Goal: Transaction & Acquisition: Purchase product/service

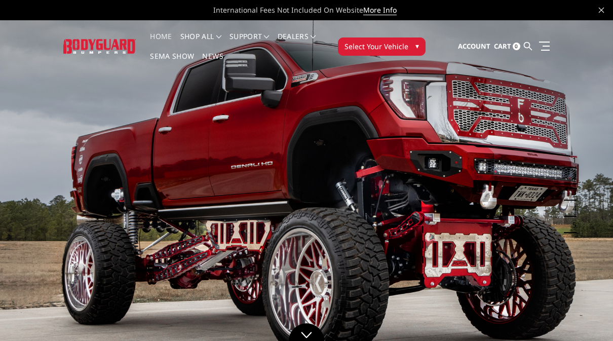
click at [413, 48] on button "Select Your Vehicle ▾" at bounding box center [382, 46] width 88 height 18
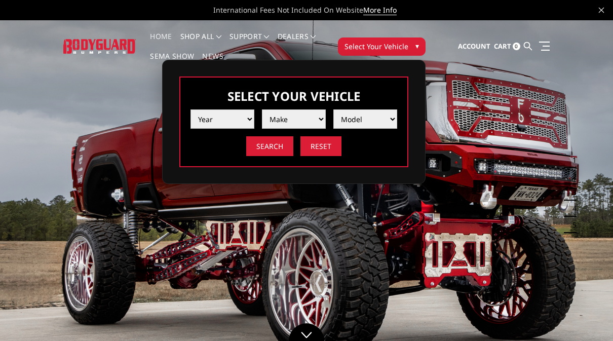
click at [246, 123] on select "Year 2025 2024 2023 2022 2021 2020 2019 2018 2017 2016 2015 2014 2013 2012 2011…" at bounding box center [223, 118] width 64 height 19
select select "yr_2025"
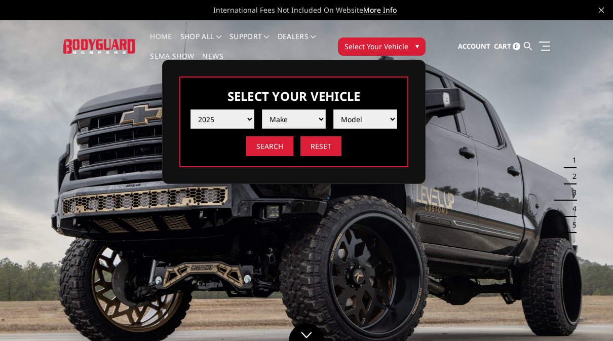
click at [314, 121] on select "Make Chevrolet Ford GMC Ram Toyota" at bounding box center [294, 118] width 64 height 19
select select "mk_ford"
click at [387, 125] on select "Model F150 F150 Raptor F250 / F350 F450 F550" at bounding box center [365, 118] width 64 height 19
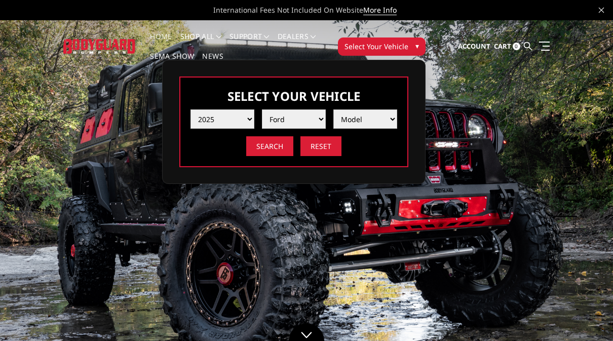
select select "md_f250-f350"
click at [279, 143] on input "Search" at bounding box center [269, 146] width 47 height 20
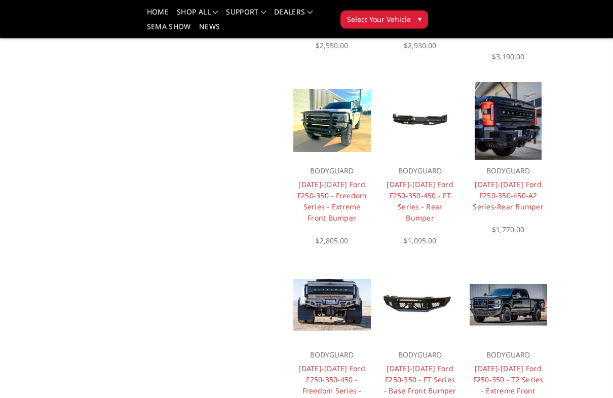
scroll to position [439, 0]
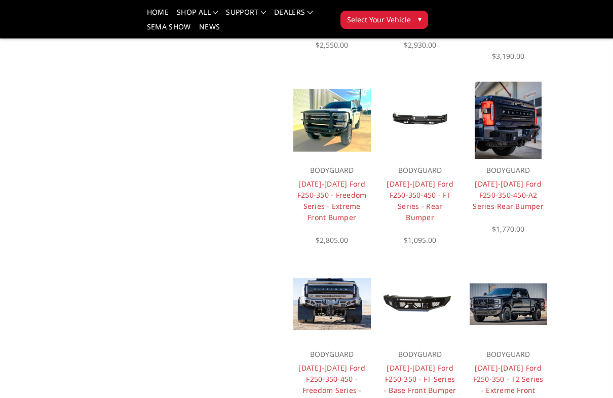
click at [347, 197] on link "2023-2025 Ford F250-350 - Freedom Series - Extreme Front Bumper" at bounding box center [331, 200] width 69 height 43
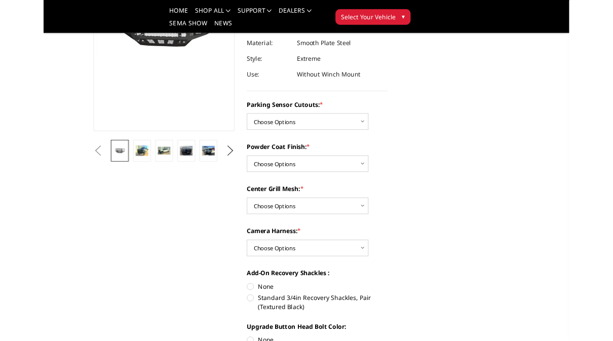
scroll to position [170, 0]
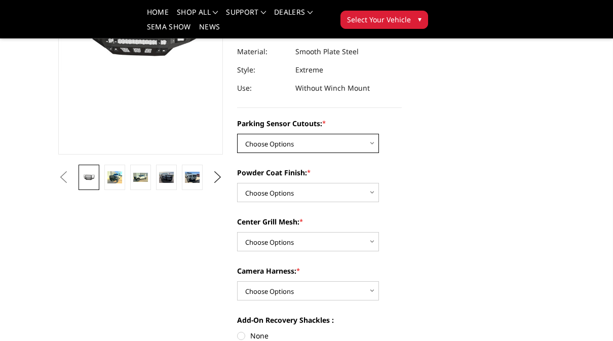
click at [371, 143] on select "Choose Options No - Without Parking Sensor Cutouts Yes - With Parking Sensor Cu…" at bounding box center [308, 143] width 142 height 19
select select "2583"
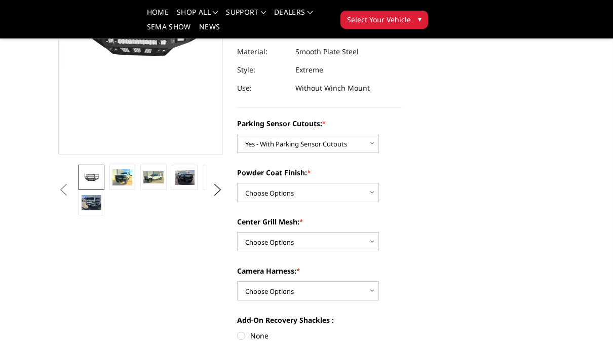
click at [373, 196] on select "Choose Options Bare Metal Textured Black Powder Coat" at bounding box center [308, 192] width 142 height 19
select select "2585"
click at [368, 238] on select "Choose Options With Center Grill Mesh Without Center Grill Mesh" at bounding box center [308, 241] width 142 height 19
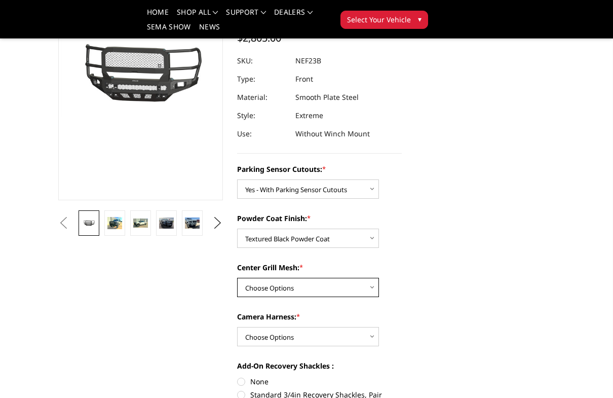
scroll to position [124, 0]
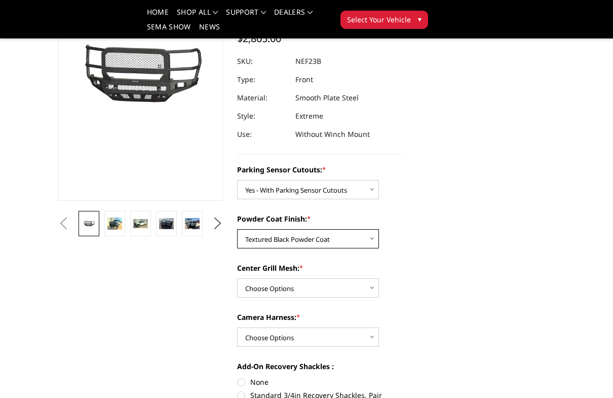
click at [365, 242] on select "Choose Options Bare Metal Textured Black Powder Coat" at bounding box center [308, 238] width 142 height 19
click at [369, 284] on select "Choose Options With Center Grill Mesh Without Center Grill Mesh" at bounding box center [308, 287] width 142 height 19
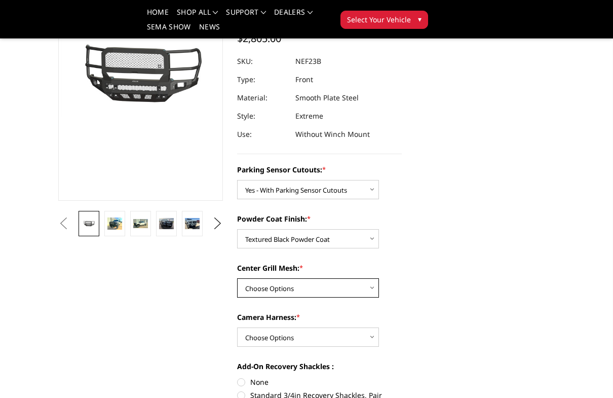
select select "2586"
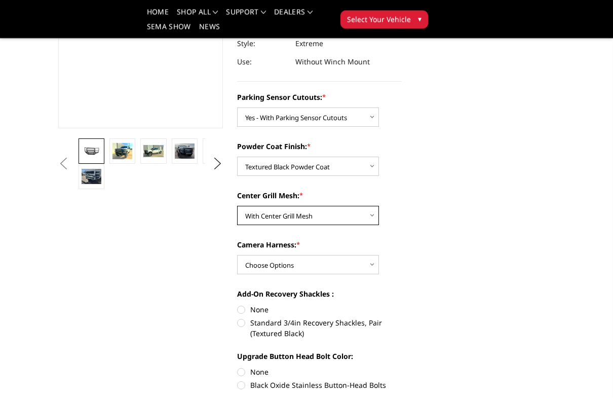
scroll to position [195, 0]
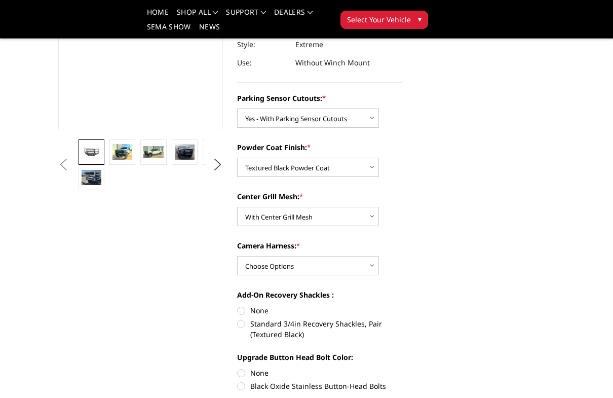
click at [374, 265] on select "Choose Options WITH Camera Harness WITHOUT Camera Harness" at bounding box center [308, 265] width 142 height 19
select select "2588"
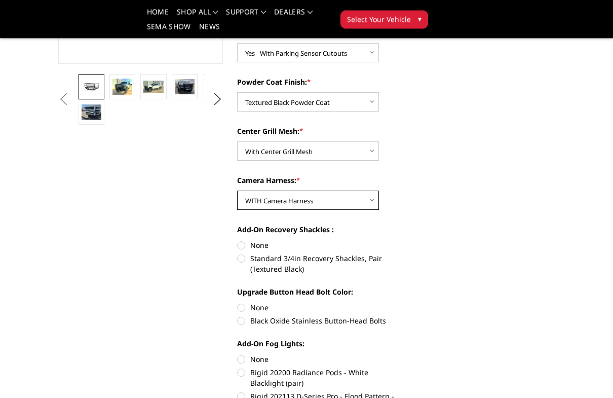
scroll to position [261, 0]
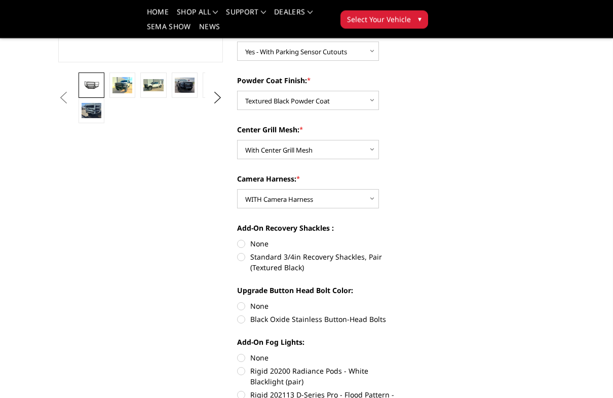
click at [241, 255] on label "Standard 3/4in Recovery Shackles, Pair (Textured Black)" at bounding box center [319, 262] width 165 height 21
click at [402, 239] on input "Standard 3/4in Recovery Shackles, Pair (Textured Black)" at bounding box center [402, 239] width 1 height 1
radio input "true"
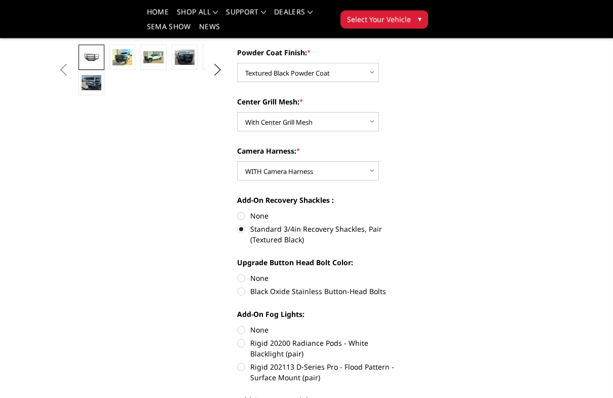
scroll to position [290, 0]
click at [242, 291] on label "Black Oxide Stainless Button-Head Bolts" at bounding box center [319, 291] width 165 height 11
click at [402, 273] on input "Black Oxide Stainless Button-Head Bolts" at bounding box center [402, 273] width 1 height 1
radio input "true"
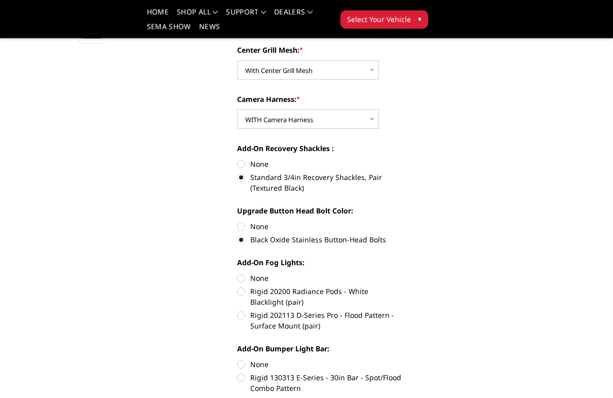
scroll to position [342, 0]
click at [241, 288] on label "Rigid 20200 Radiance Pods - White Blacklight (pair)" at bounding box center [319, 296] width 165 height 21
click at [402, 273] on input "Rigid 20200 Radiance Pods - White Blacklight (pair)" at bounding box center [402, 273] width 1 height 1
radio input "true"
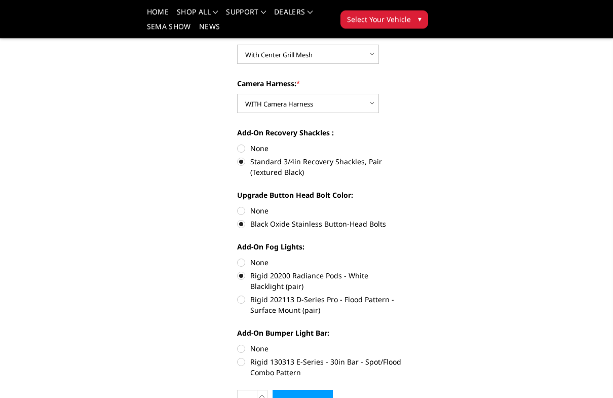
scroll to position [357, 0]
click at [240, 295] on label "Rigid 202113 D-Series Pro - Flood Pattern - Surface Mount (pair)" at bounding box center [319, 304] width 165 height 21
click at [402, 271] on input "Rigid 202113 D-Series Pro - Flood Pattern - Surface Mount (pair)" at bounding box center [402, 270] width 1 height 1
radio input "true"
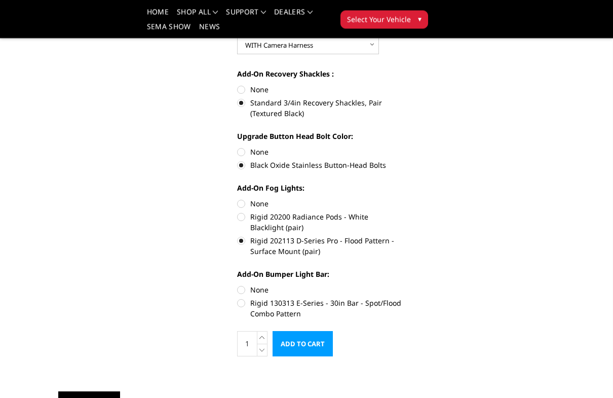
scroll to position [416, 0]
click at [245, 308] on label "Rigid 130313 E-Series - 30in Bar - Spot/Flood Combo Pattern" at bounding box center [319, 307] width 165 height 21
click at [402, 285] on input "Rigid 130313 E-Series - 30in Bar - Spot/Flood Combo Pattern" at bounding box center [402, 284] width 1 height 1
radio input "true"
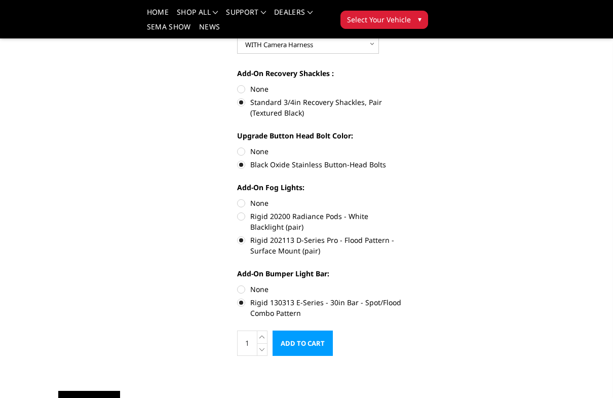
click at [314, 331] on input "Add to Cart" at bounding box center [303, 342] width 60 height 25
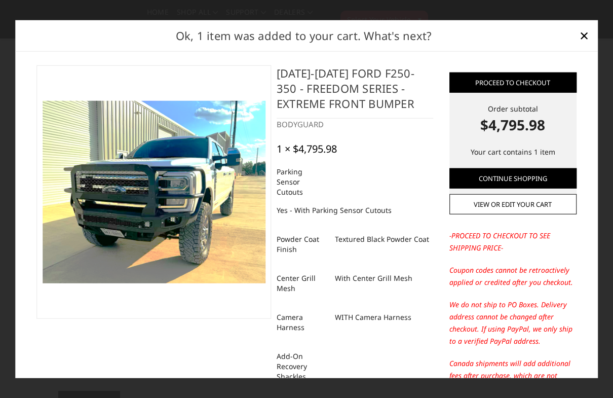
scroll to position [2, 0]
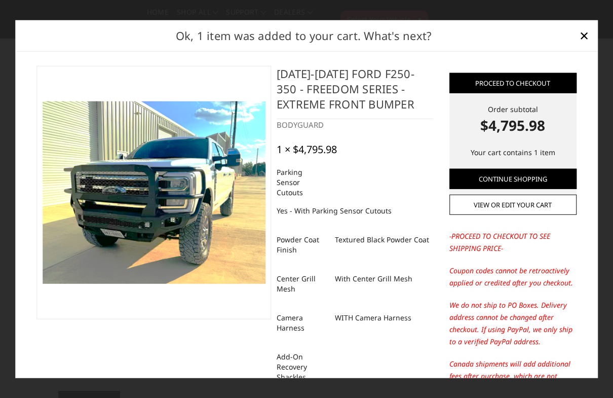
click at [103, 204] on img at bounding box center [154, 192] width 223 height 182
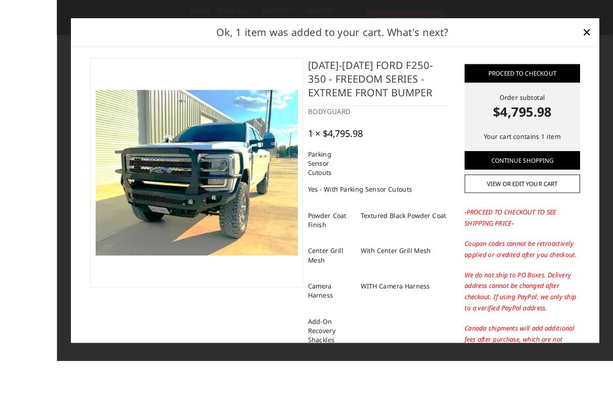
scroll to position [458, 0]
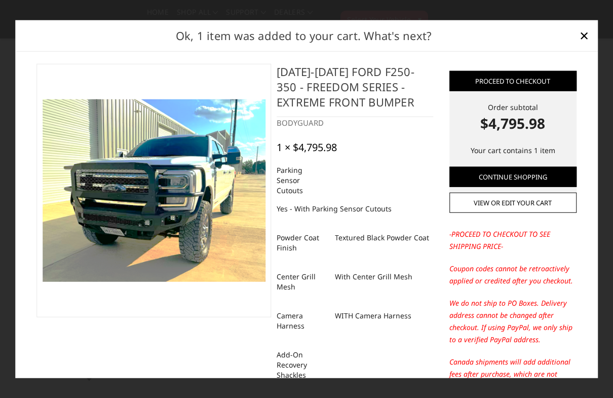
click at [582, 41] on span "×" at bounding box center [584, 35] width 9 height 22
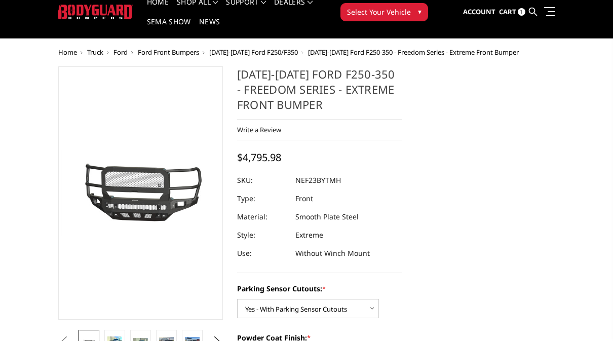
scroll to position [0, 0]
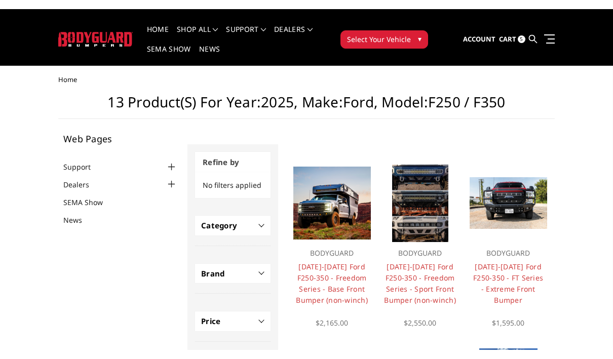
scroll to position [16, 0]
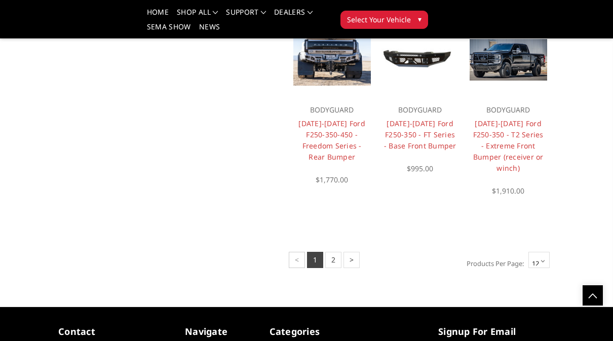
click at [331, 262] on link "2" at bounding box center [333, 260] width 16 height 16
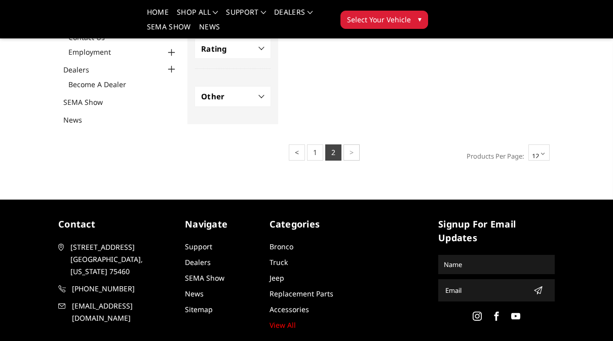
scroll to position [297, 0]
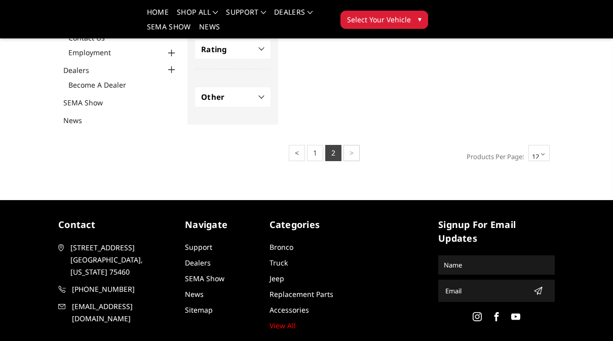
click at [311, 150] on link "1" at bounding box center [315, 153] width 16 height 16
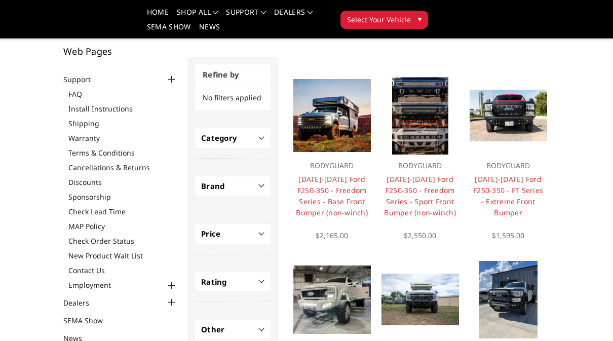
scroll to position [64, 0]
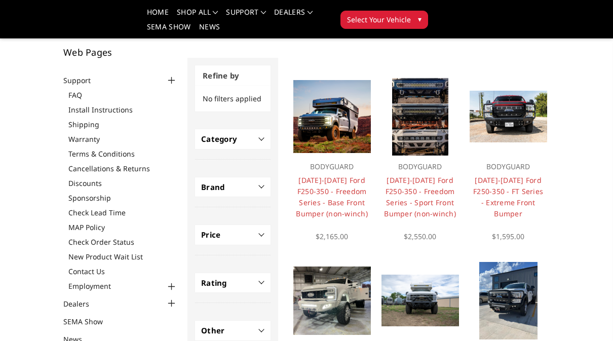
click at [530, 123] on img at bounding box center [509, 117] width 78 height 52
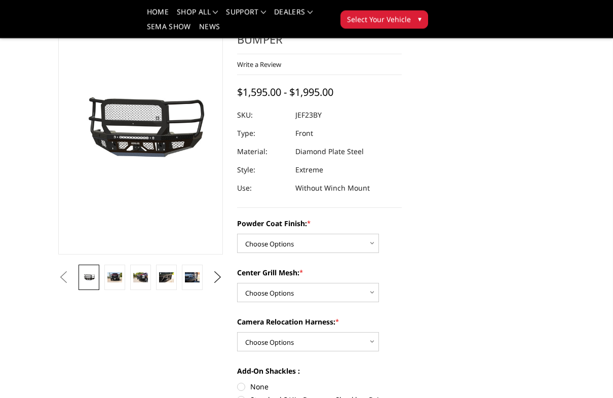
scroll to position [70, 0]
click at [371, 238] on select "Choose Options Bare Metal Gloss Black Powder Coat Textured Black Powder Coat" at bounding box center [308, 243] width 142 height 19
select select "3265"
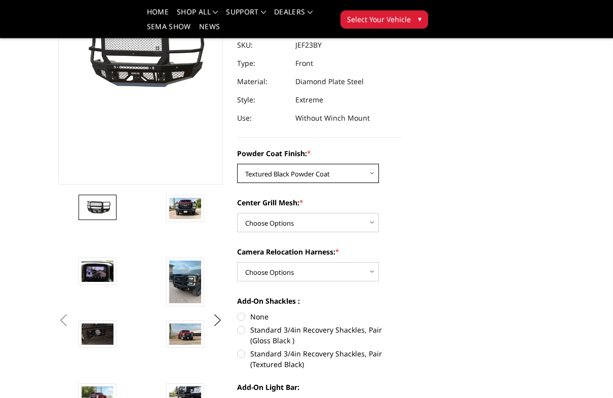
scroll to position [140, 0]
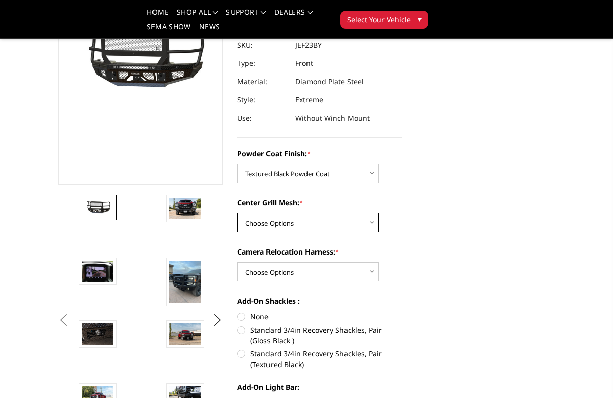
click at [375, 221] on select "Choose Options WITH Expanded Metal in Center Grill WITHOUT Expanded Metal in Ce…" at bounding box center [308, 222] width 142 height 19
select select "3266"
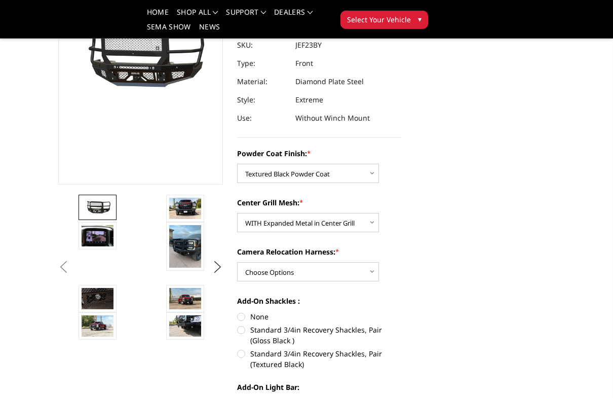
click at [188, 255] on img at bounding box center [185, 246] width 32 height 43
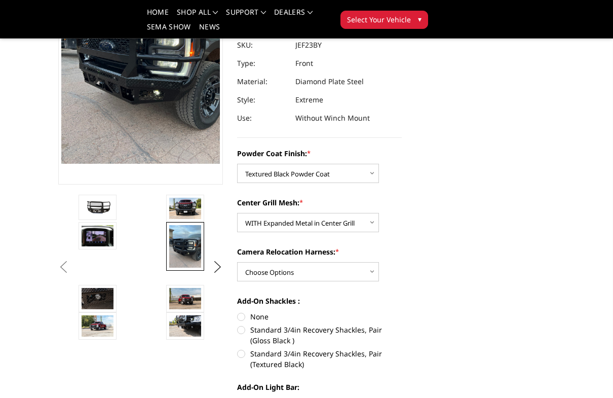
click at [195, 248] on img at bounding box center [185, 246] width 32 height 43
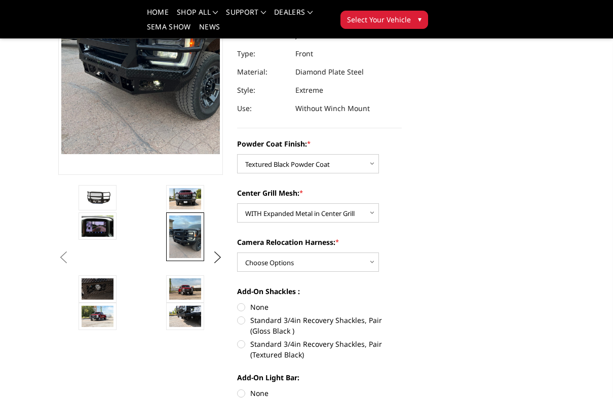
scroll to position [151, 0]
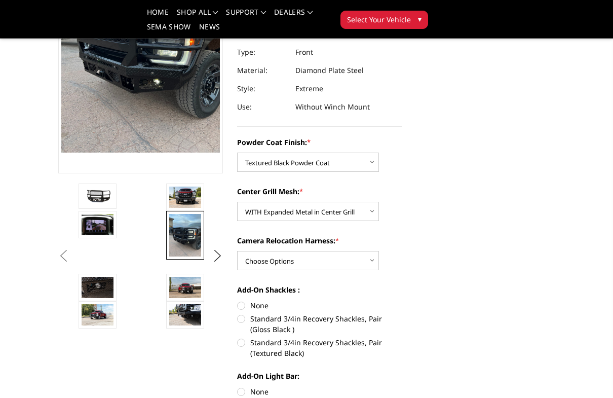
click at [372, 267] on select "Choose Options WITH Camera Relocation Harness WITHOUT Camera Relocation Harness" at bounding box center [308, 260] width 142 height 19
select select "3268"
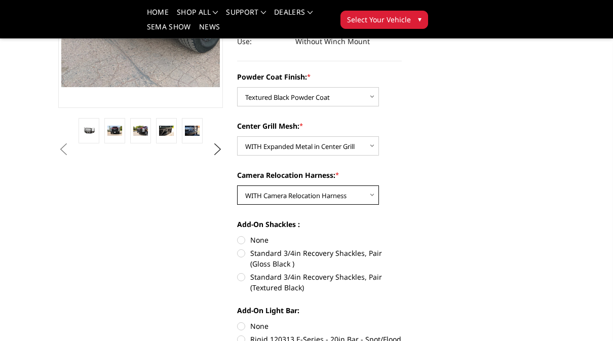
scroll to position [215, 0]
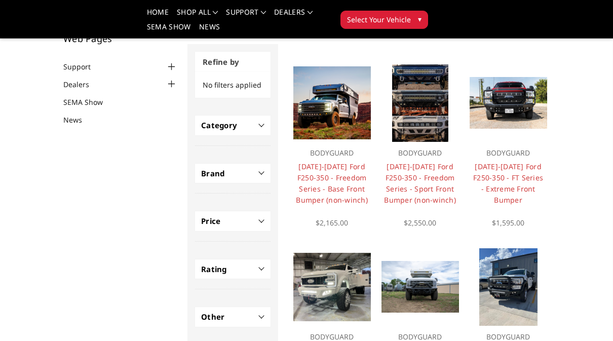
scroll to position [77, 0]
click at [423, 108] on img at bounding box center [420, 104] width 56 height 78
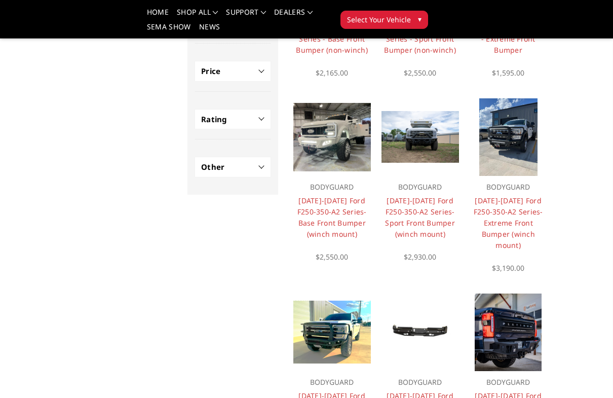
scroll to position [227, 0]
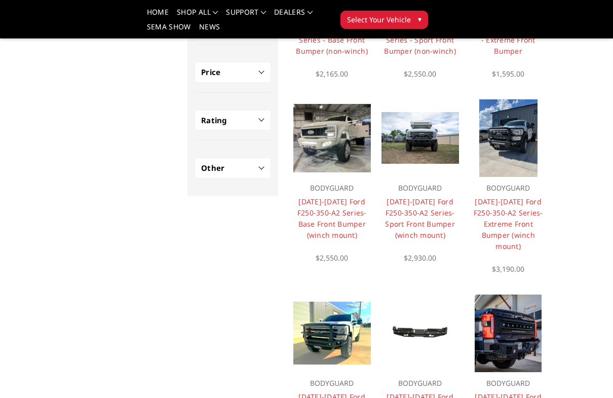
click at [432, 222] on link "[DATE]-[DATE] Ford F250-350-A2 Series-Sport Front Bumper (winch mount)" at bounding box center [420, 218] width 70 height 43
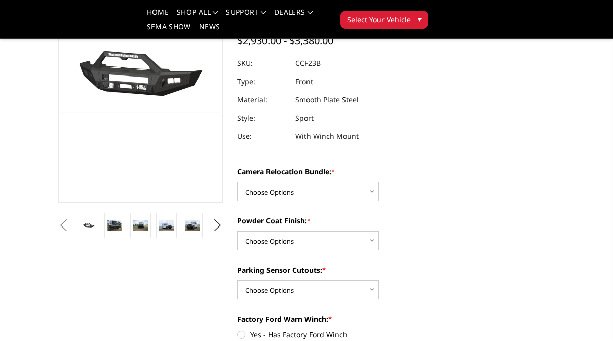
scroll to position [121, 0]
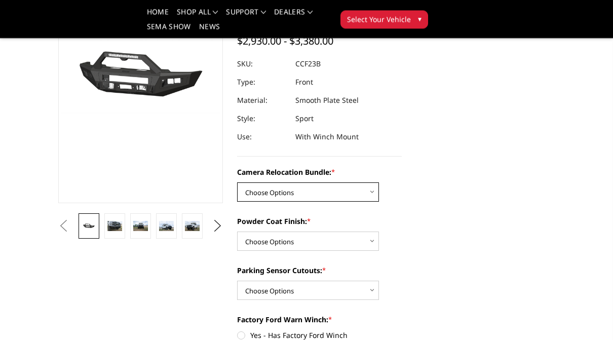
click at [378, 190] on select "Choose Options WITHOUT Camera Relocation Bundle WITH Camera Relocation Bundle" at bounding box center [308, 192] width 142 height 19
select select "2614"
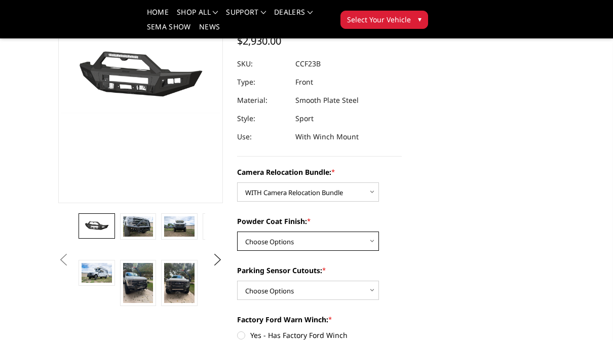
click at [361, 244] on select "Choose Options Textured Black Powder Coat Bare Metal" at bounding box center [308, 241] width 142 height 19
select select "2613"
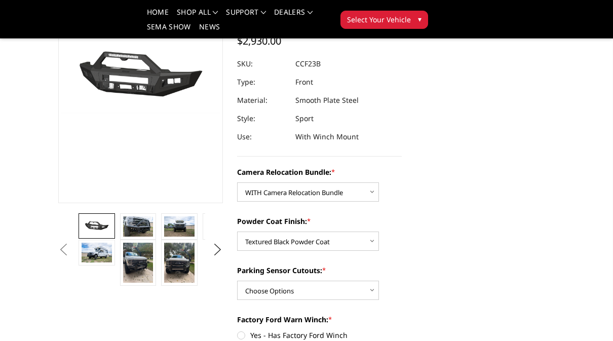
click at [133, 267] on img at bounding box center [138, 263] width 30 height 41
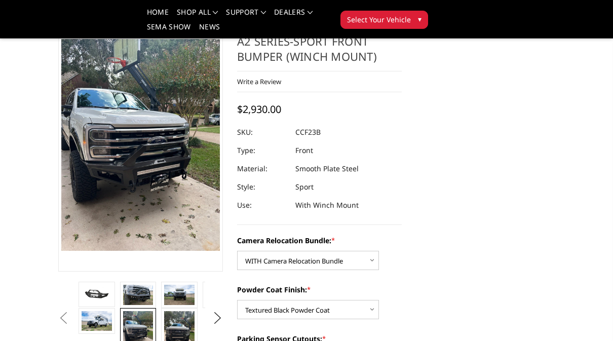
scroll to position [51, 0]
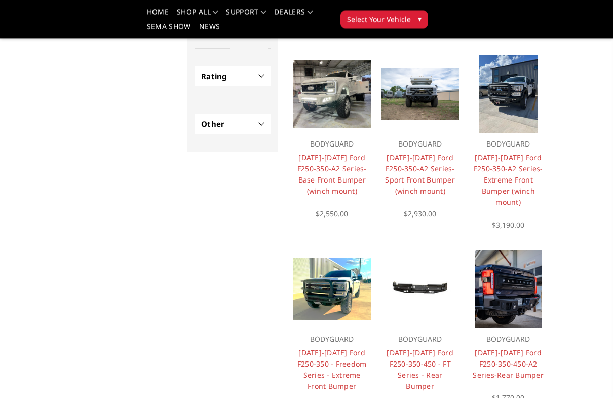
scroll to position [271, 0]
click at [512, 165] on link "[DATE]-[DATE] Ford F250-350-A2 Series-Extreme Front Bumper (winch mount)" at bounding box center [508, 180] width 69 height 54
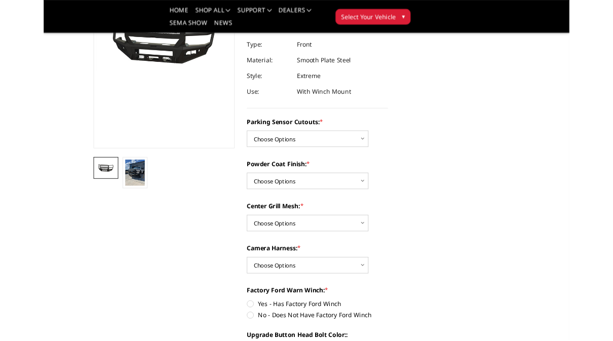
scroll to position [148, 0]
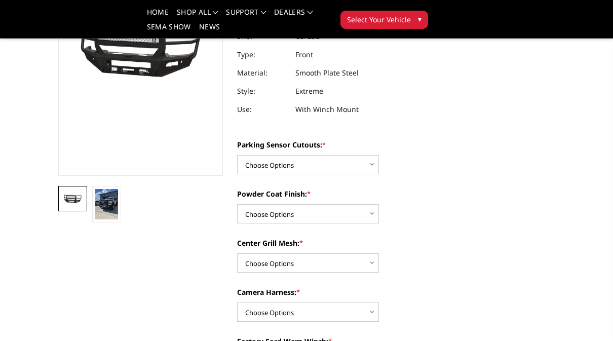
click at [109, 207] on img at bounding box center [106, 204] width 23 height 30
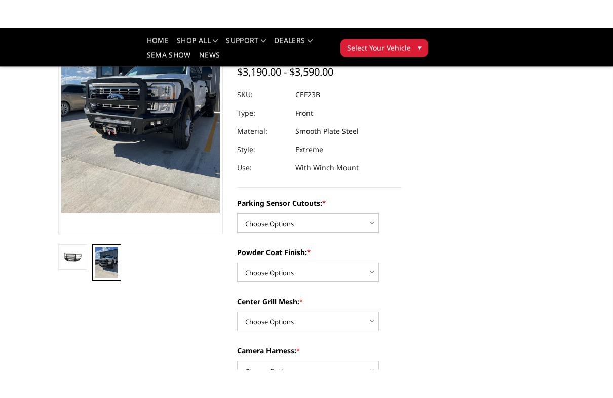
scroll to position [92, 0]
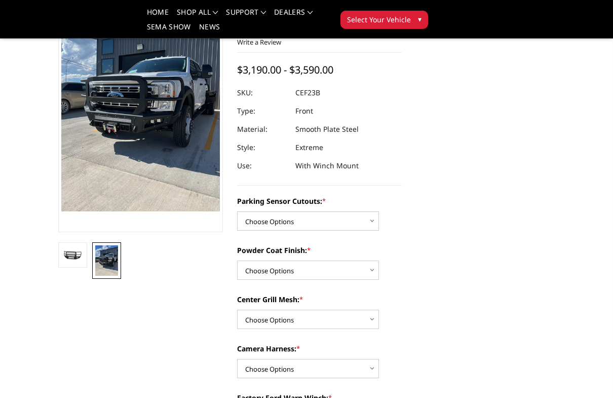
click at [70, 260] on img at bounding box center [72, 255] width 23 height 11
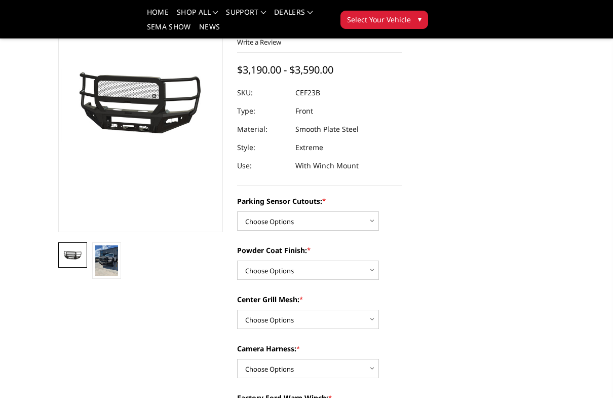
click at [101, 261] on img at bounding box center [106, 260] width 23 height 30
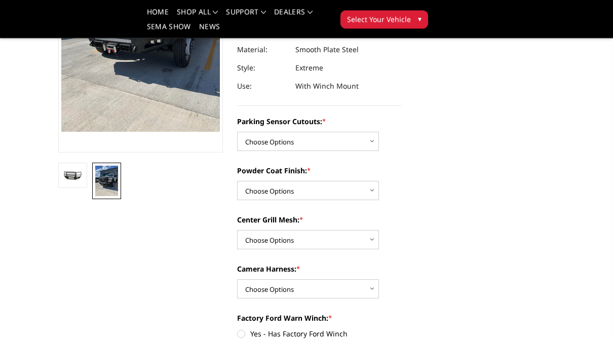
scroll to position [165, 0]
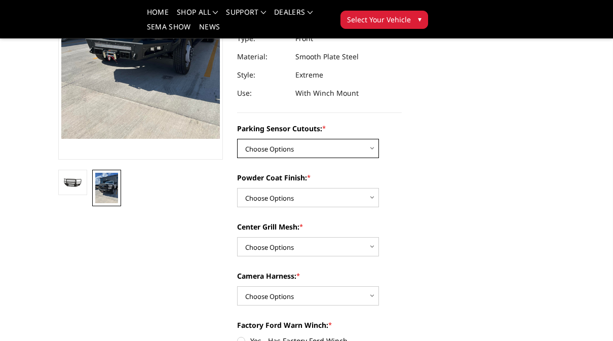
click at [372, 149] on select "Choose Options No-Without Parking Sensor Cutouts Yes-With Parking Sensor Cutouts" at bounding box center [308, 148] width 142 height 19
select select "2421"
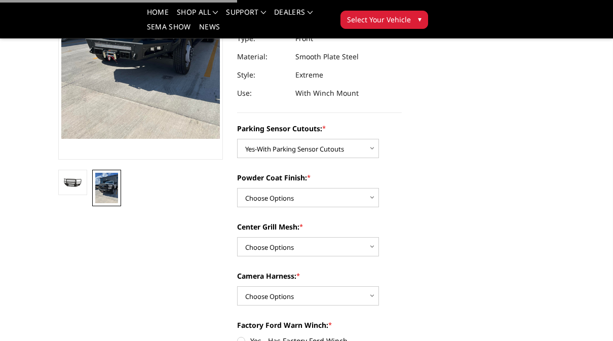
click at [372, 203] on select "Choose Options Bare Metal Textured Black Powder Coat" at bounding box center [308, 197] width 142 height 19
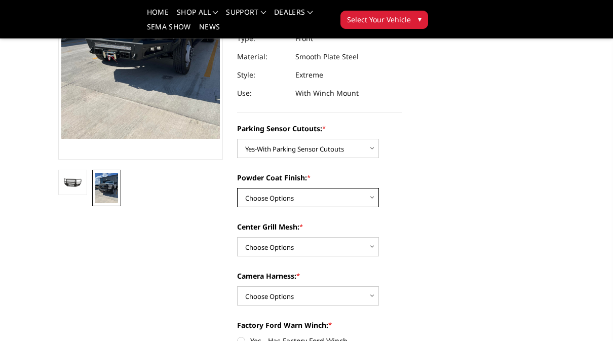
select select "2423"
click at [370, 252] on select "Choose Options With Center Grill Mesh Without Center Grill Mesh" at bounding box center [308, 246] width 142 height 19
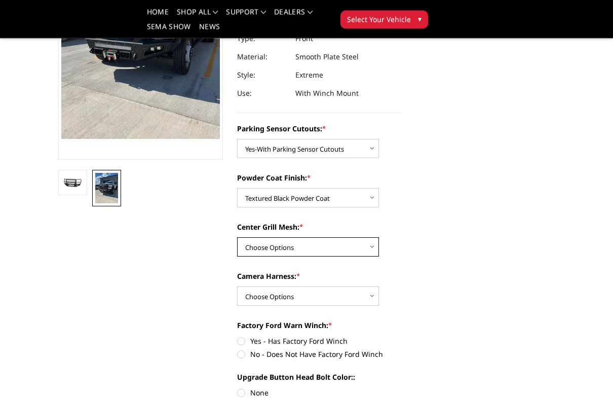
scroll to position [166, 0]
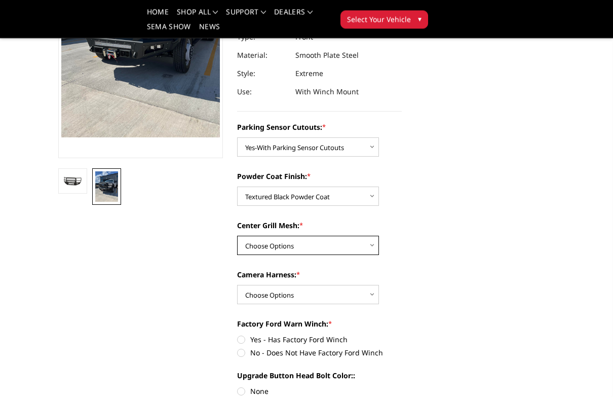
click at [370, 251] on select "Choose Options With Center Grill Mesh Without Center Grill Mesh" at bounding box center [308, 245] width 142 height 19
select select "2424"
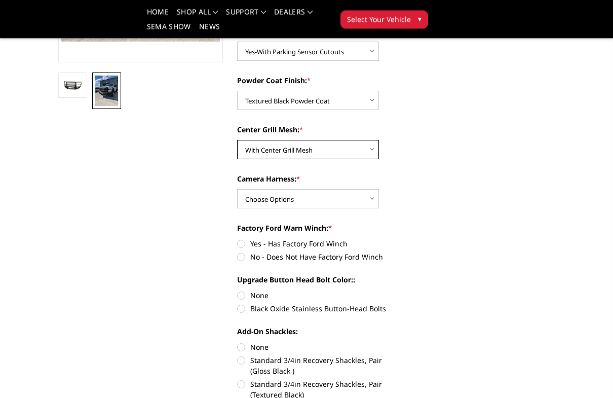
scroll to position [262, 0]
click at [373, 198] on select "Choose Options WITH Camera Harness WITHOUT Camera Harness" at bounding box center [308, 198] width 142 height 19
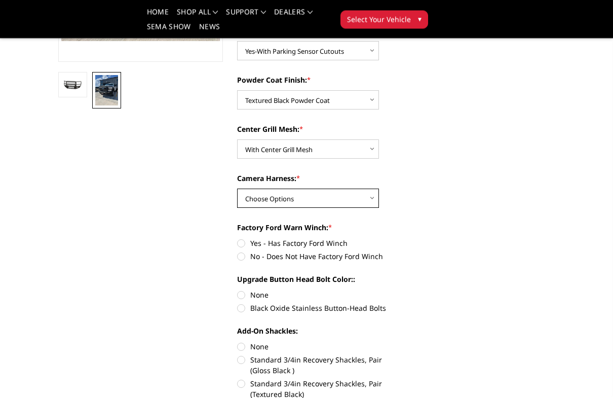
scroll to position [262, 0]
select select "2426"
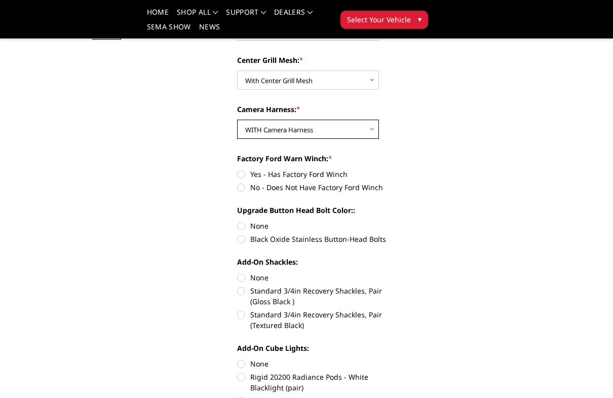
scroll to position [330, 0]
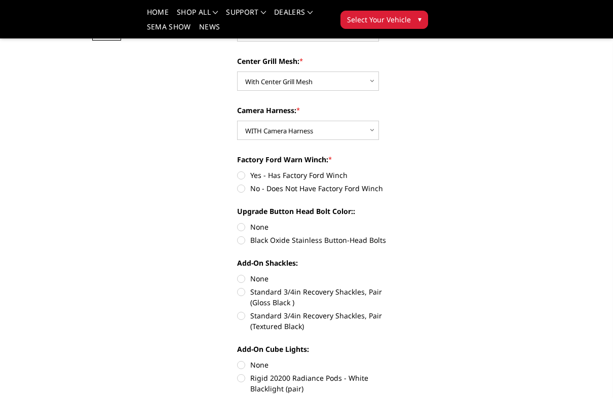
click at [242, 191] on label "No - Does Not Have Factory Ford Winch" at bounding box center [319, 188] width 165 height 11
click at [402, 170] on input "No - Does Not Have Factory Ford Winch" at bounding box center [402, 170] width 1 height 1
radio input "true"
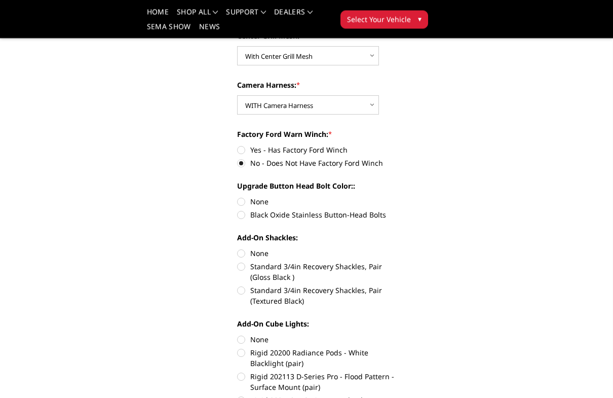
scroll to position [356, 0]
click at [241, 210] on label "Black Oxide Stainless Button-Head Bolts" at bounding box center [319, 214] width 165 height 11
click at [402, 197] on input "Black Oxide Stainless Button-Head Bolts" at bounding box center [402, 196] width 1 height 1
radio input "true"
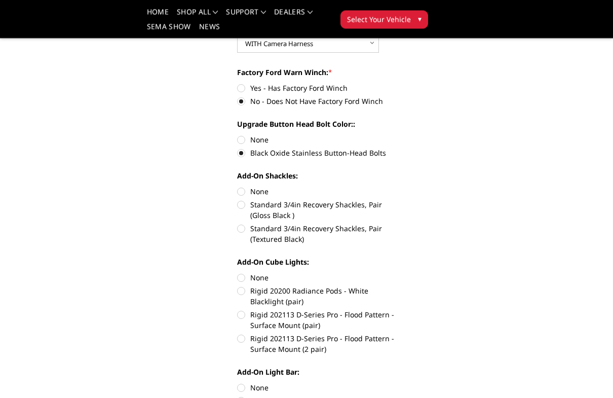
scroll to position [418, 0]
click at [240, 226] on label "Standard 3/4in Recovery Shackles, Pair (Textured Black)" at bounding box center [319, 233] width 165 height 21
click at [402, 200] on input "Standard 3/4in Recovery Shackles, Pair (Textured Black)" at bounding box center [402, 199] width 1 height 1
radio input "true"
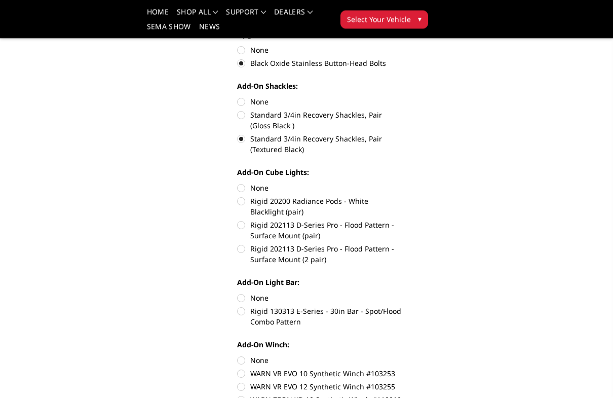
scroll to position [507, 0]
click at [242, 245] on label "Rigid 202113 D-Series Pro - Flood Pattern - Surface Mount (2 pair)" at bounding box center [319, 253] width 165 height 21
click at [402, 220] on input "Rigid 202113 D-Series Pro - Flood Pattern - Surface Mount (2 pair)" at bounding box center [402, 219] width 1 height 1
radio input "true"
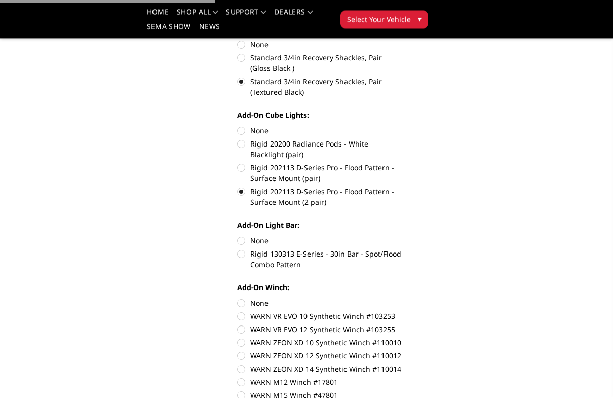
scroll to position [566, 0]
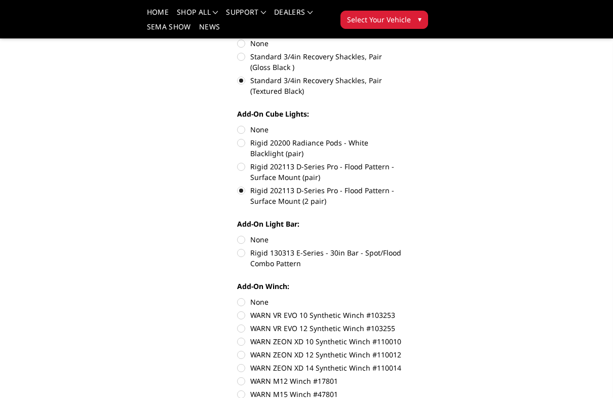
click at [244, 248] on label "Rigid 130313 E-Series - 30in Bar - Spot/Flood Combo Pattern" at bounding box center [319, 257] width 165 height 21
click at [402, 235] on input "Rigid 130313 E-Series - 30in Bar - Spot/Flood Combo Pattern" at bounding box center [402, 234] width 1 height 1
radio input "true"
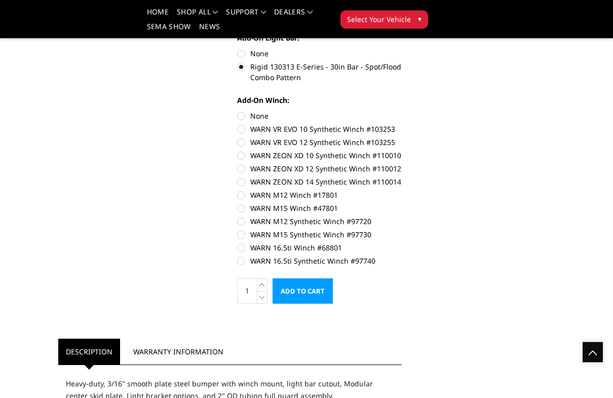
scroll to position [752, 0]
click at [244, 259] on label "WARN 16.5ti Synthetic Winch #97740" at bounding box center [319, 260] width 165 height 11
click at [402, 243] on input "WARN 16.5ti Synthetic Winch #97740" at bounding box center [402, 242] width 1 height 1
radio input "true"
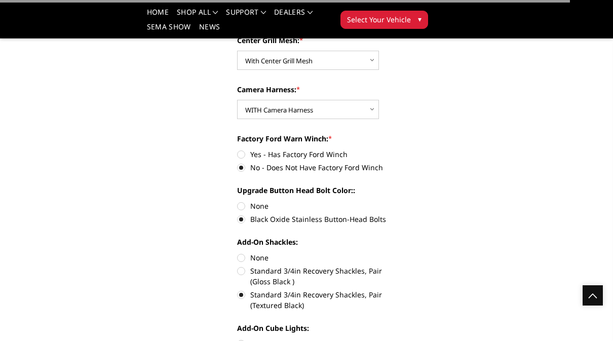
scroll to position [0, 0]
